Goal: Information Seeking & Learning: Learn about a topic

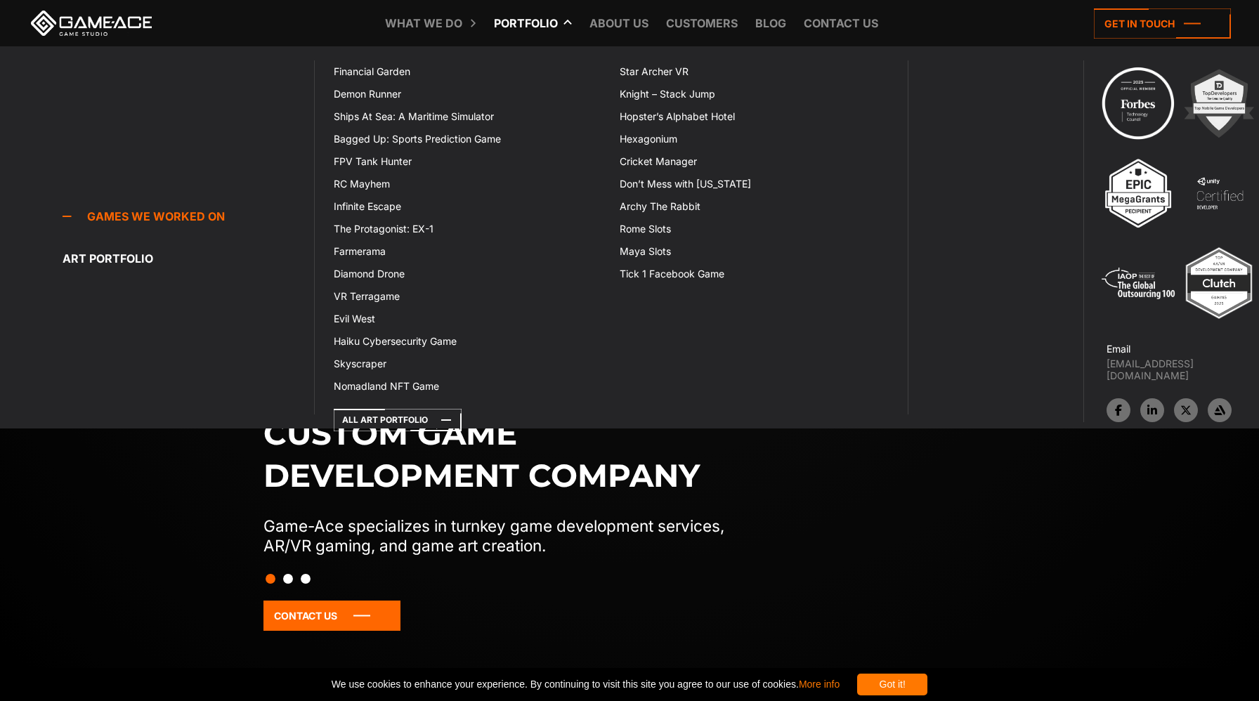
click at [498, 20] on icon at bounding box center [497, 23] width 34 height 46
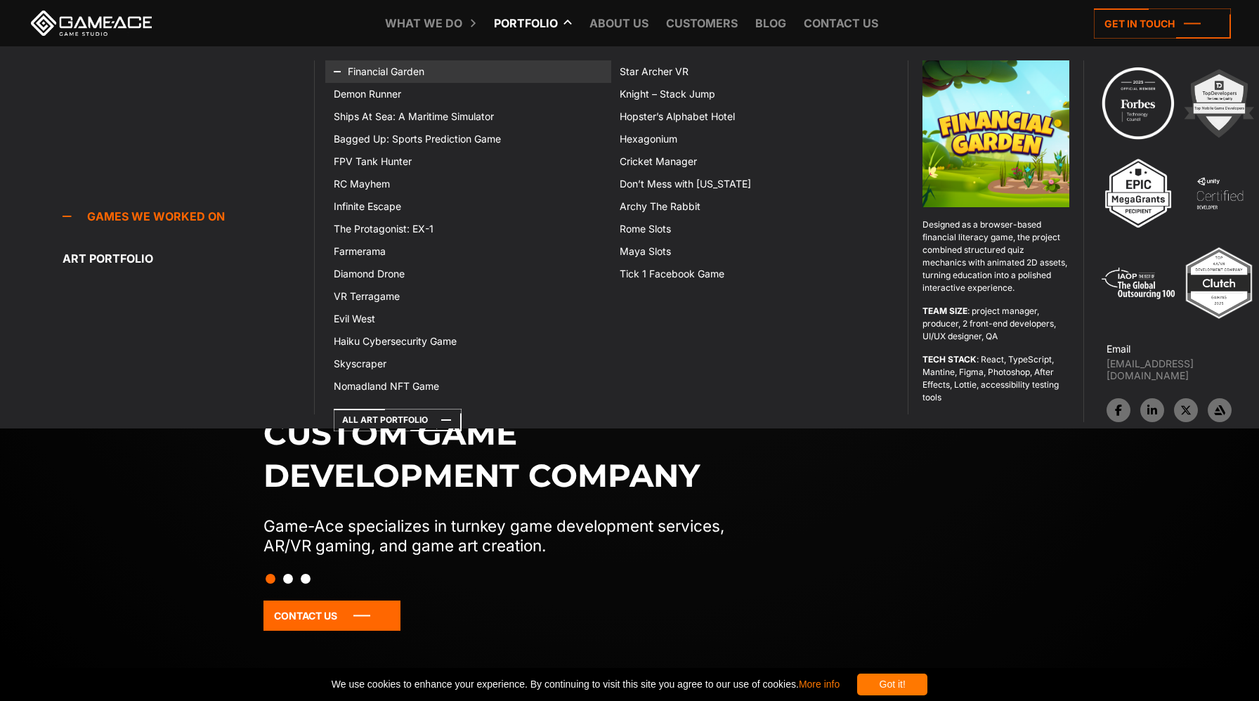
click at [410, 74] on link "Financial Garden" at bounding box center [468, 71] width 286 height 22
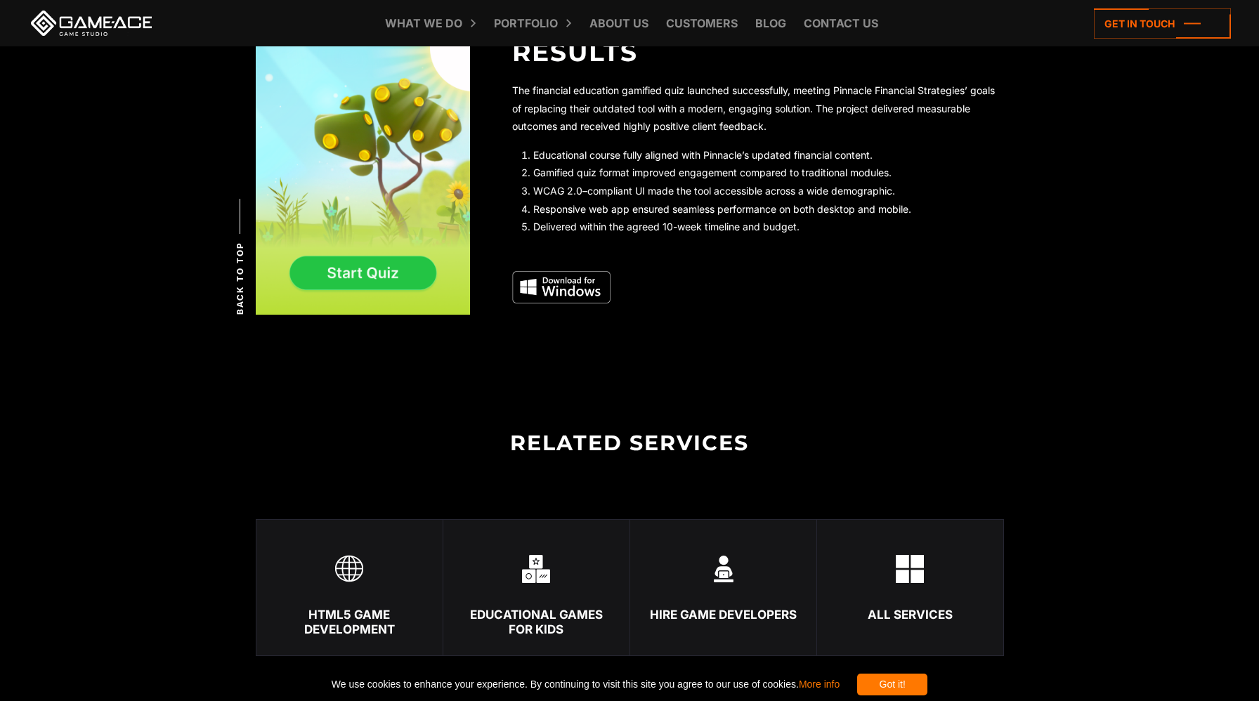
scroll to position [2941, 0]
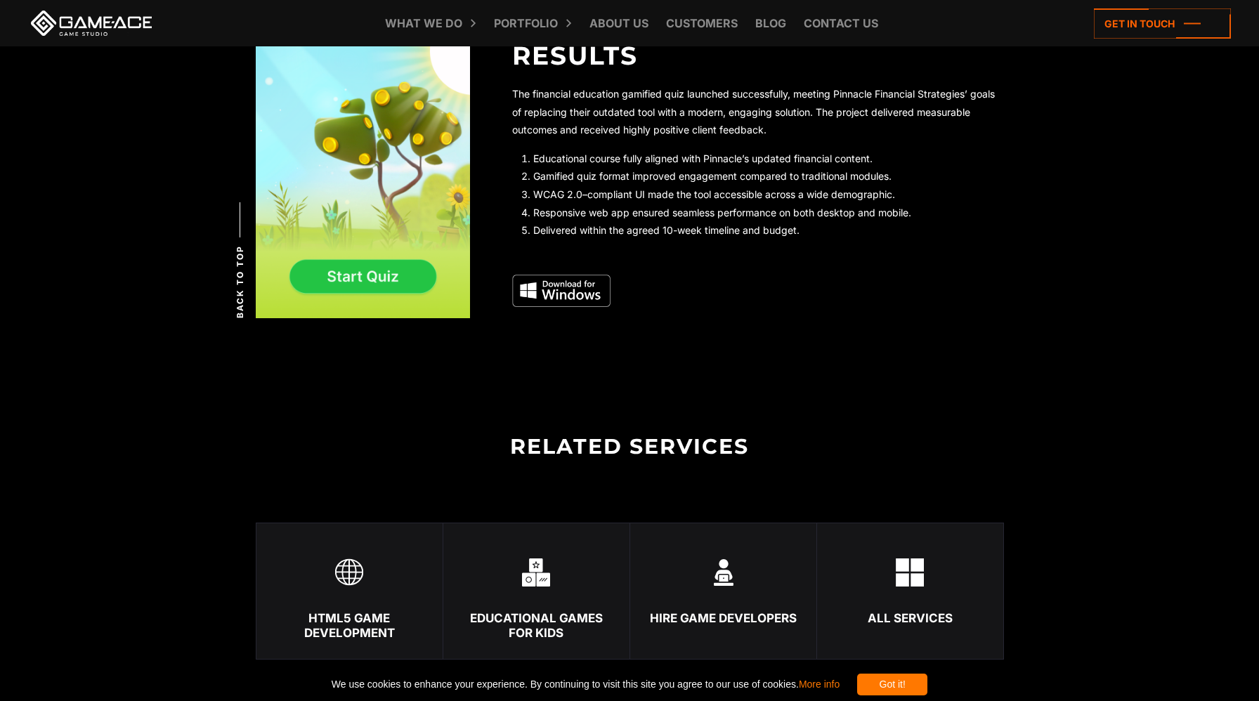
click at [590, 296] on img at bounding box center [561, 291] width 98 height 32
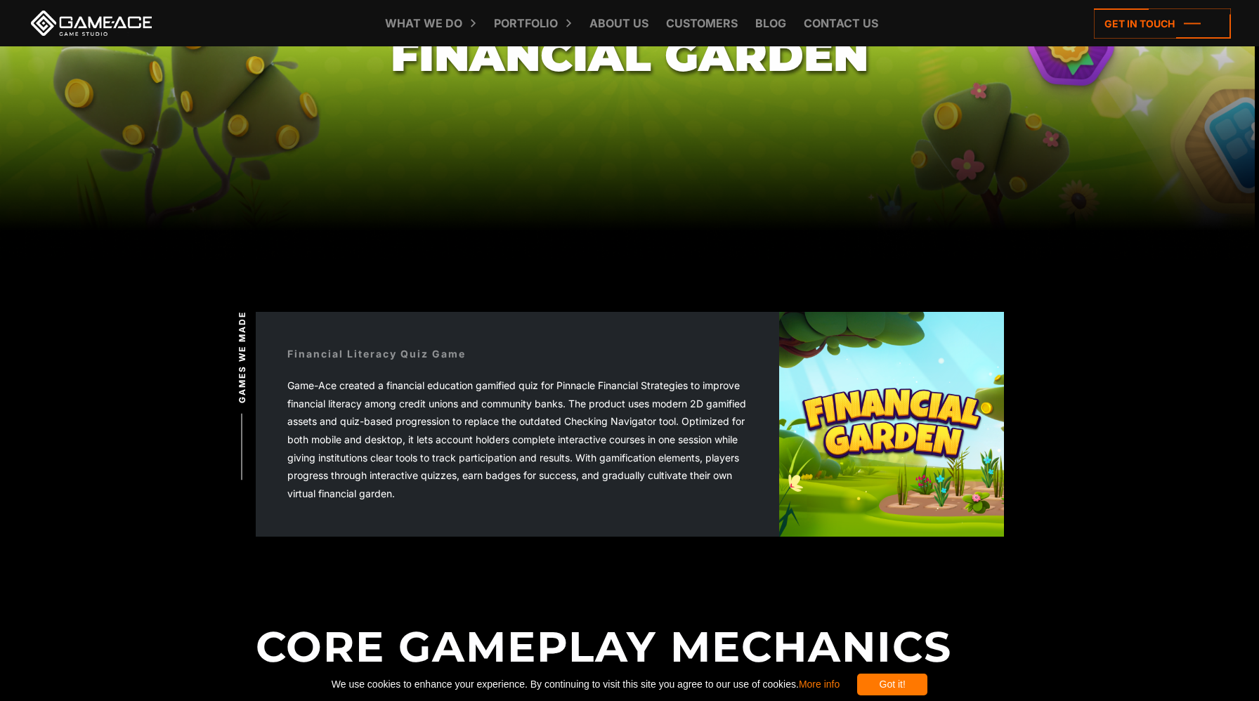
scroll to position [0, 0]
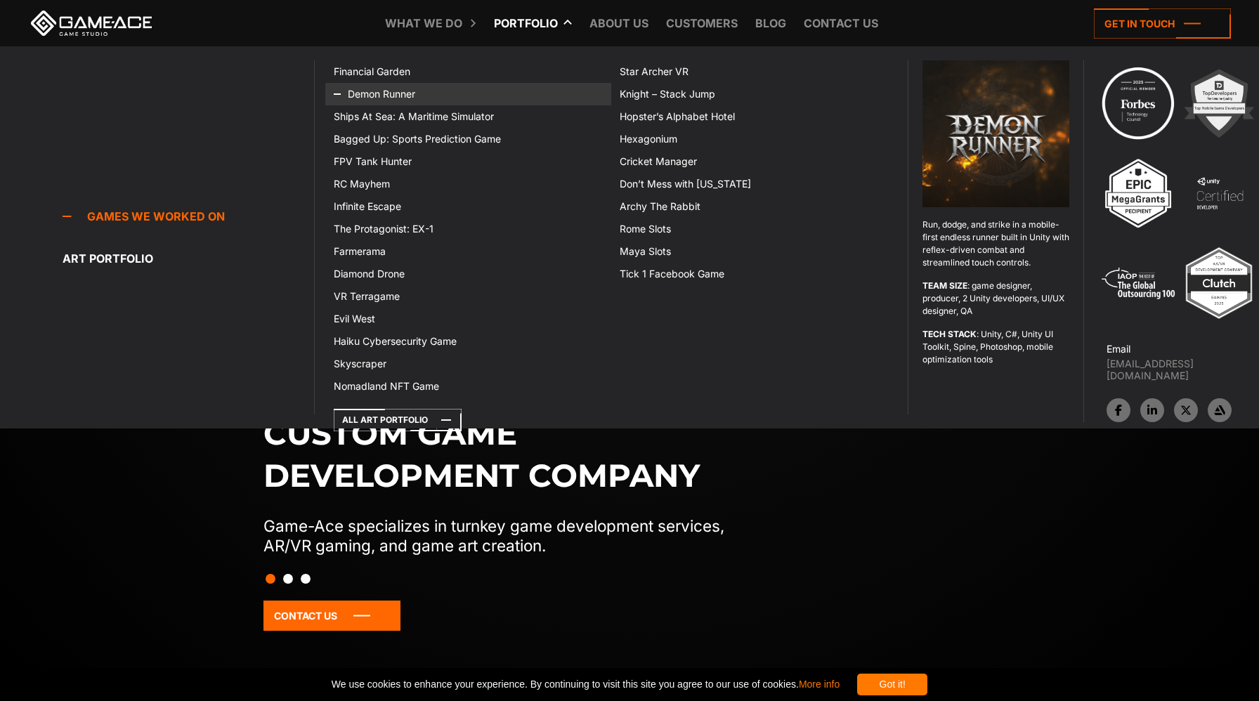
click at [396, 93] on link "Demon Runner" at bounding box center [468, 94] width 286 height 22
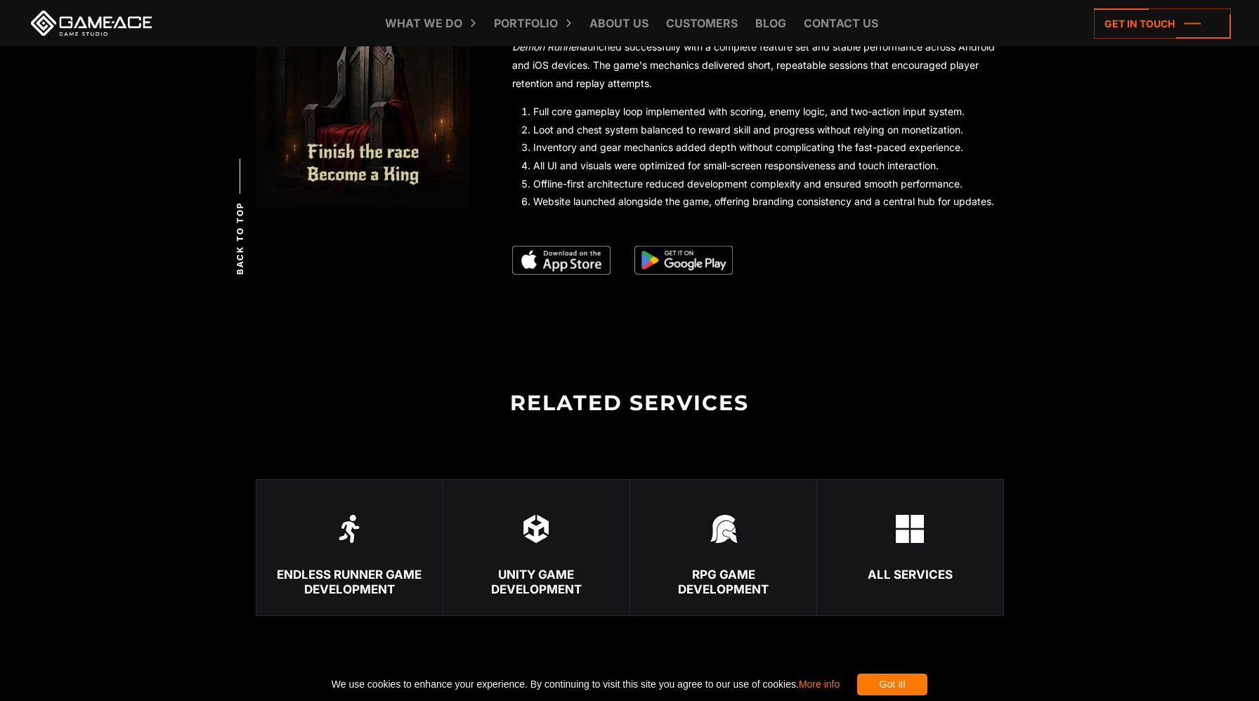
scroll to position [2684, 0]
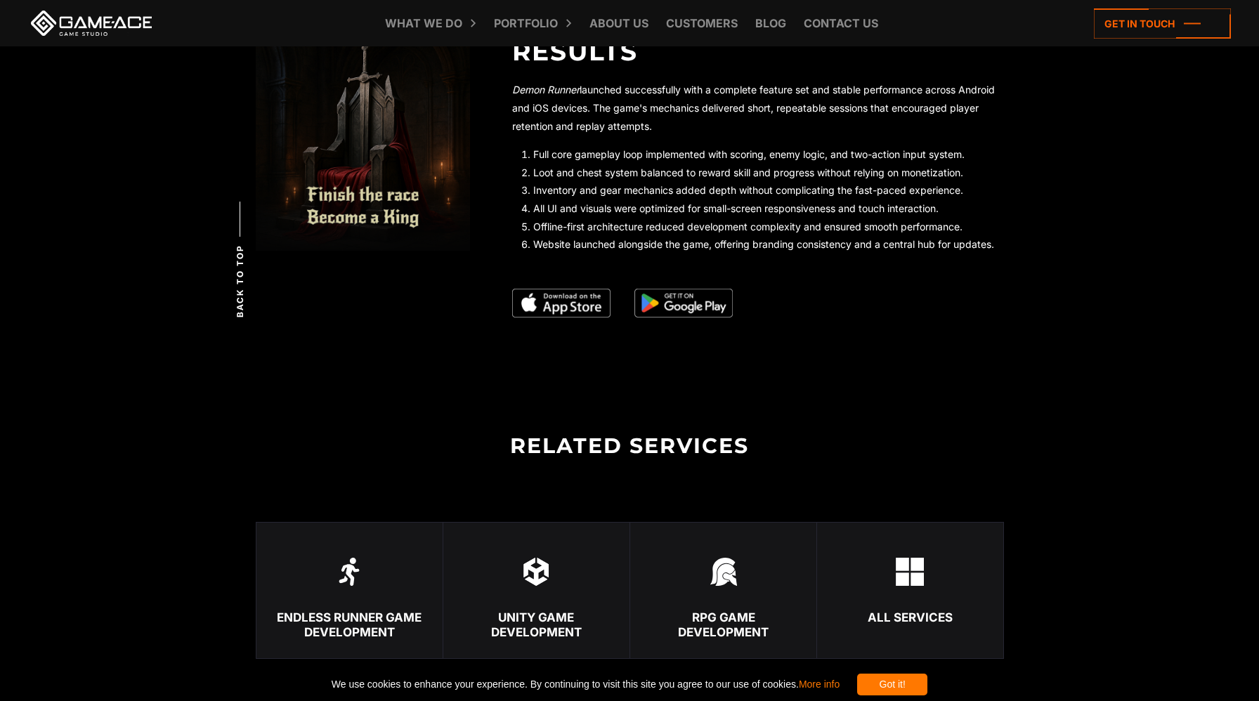
click at [668, 306] on img at bounding box center [684, 304] width 98 height 30
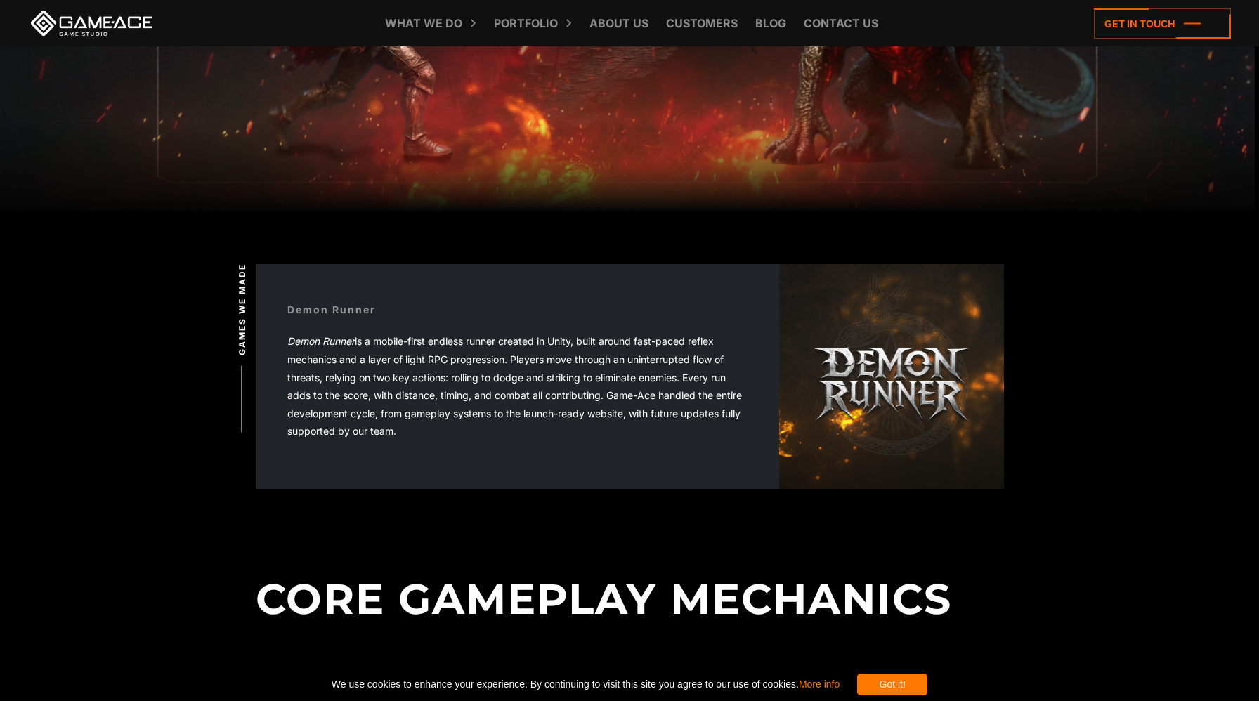
scroll to position [183, 0]
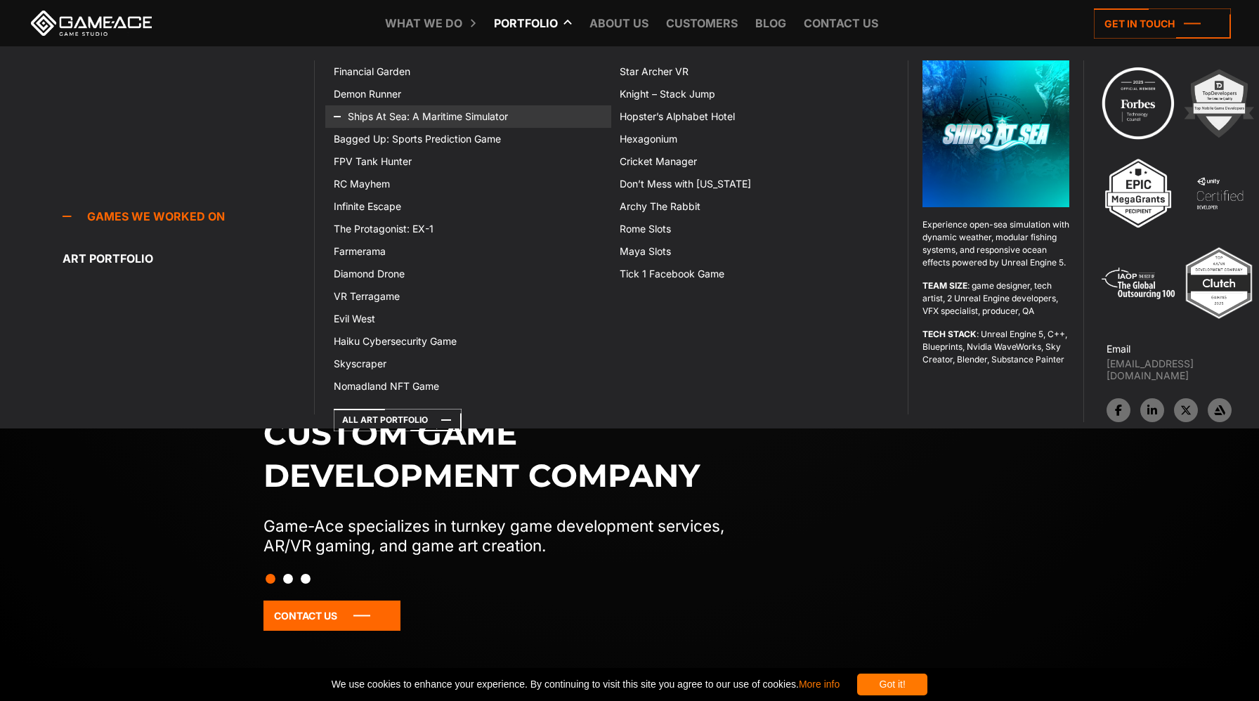
click at [379, 117] on link "Ships At Sea: A Maritime Simulator" at bounding box center [468, 116] width 286 height 22
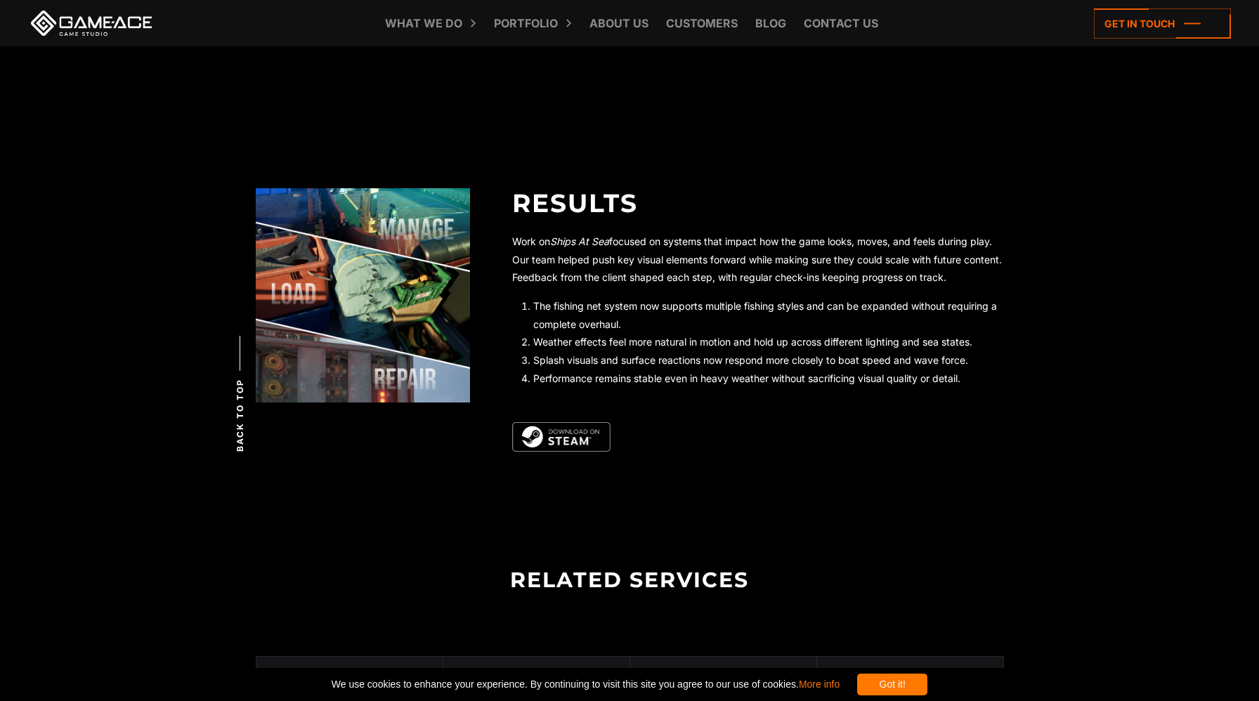
scroll to position [3482, 0]
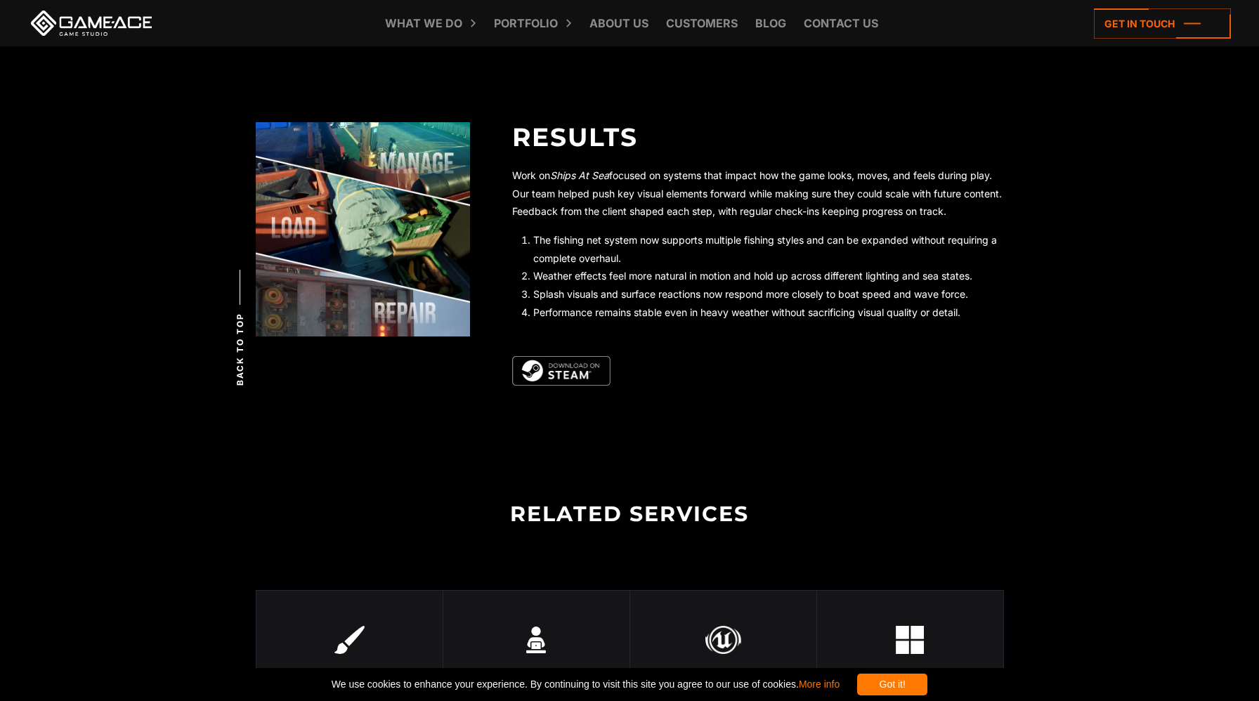
click at [565, 373] on img at bounding box center [561, 371] width 98 height 30
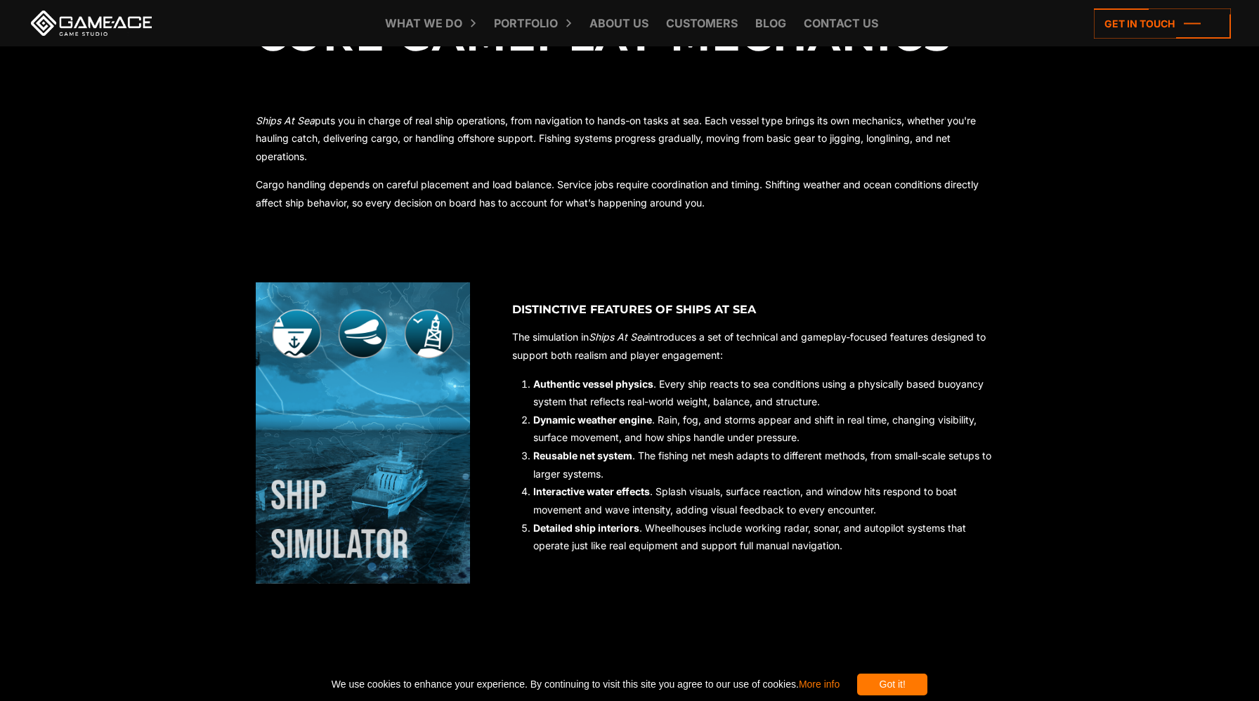
scroll to position [865, 0]
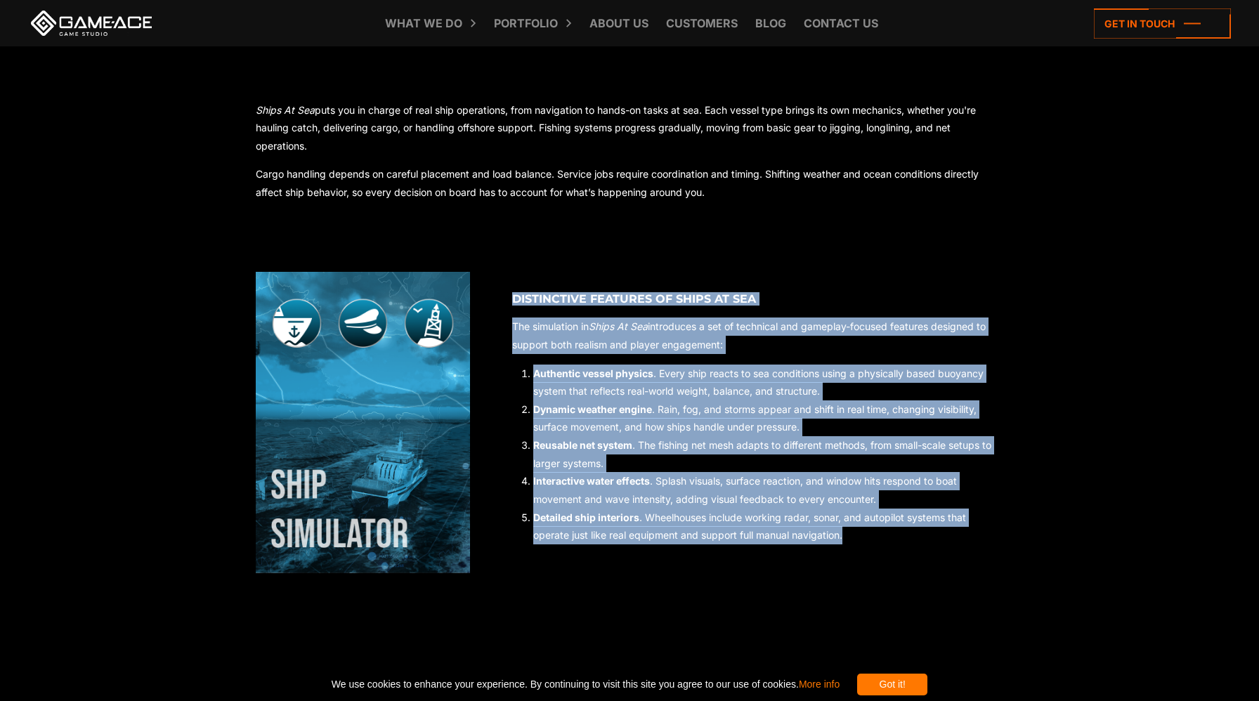
drag, startPoint x: 513, startPoint y: 295, endPoint x: 860, endPoint y: 533, distance: 420.7
click at [860, 533] on div "Distinctive Features of Ships At Sea The simulation in Ships At Sea introduces …" at bounding box center [737, 413] width 534 height 283
copy div "Distinctive Features of Ships At Sea The simulation in Ships At Sea introduces …"
